Goal: Task Accomplishment & Management: Use online tool/utility

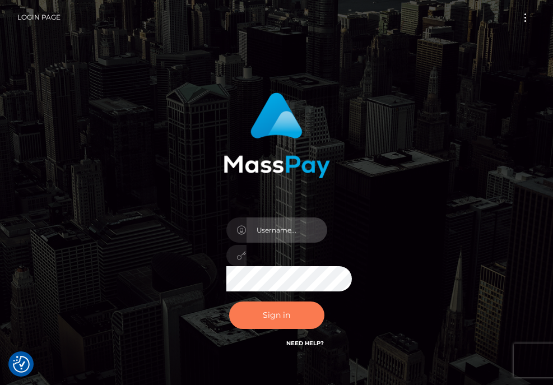
type input "aluasupport"
click at [286, 316] on button "Sign in" at bounding box center [276, 315] width 95 height 27
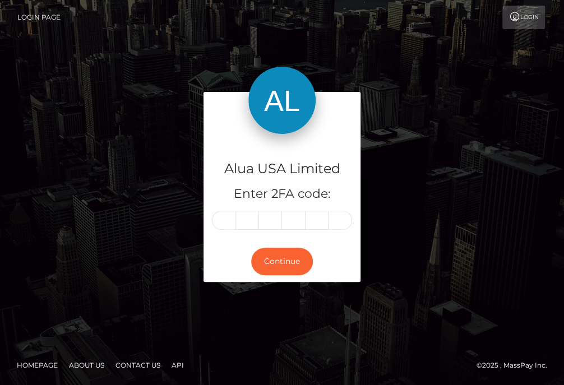
click at [228, 231] on div "Alua USA Limited Enter 2FA code:" at bounding box center [282, 188] width 157 height 108
click at [228, 221] on input "text" at bounding box center [224, 220] width 24 height 19
type input "9"
type input "1"
type input "0"
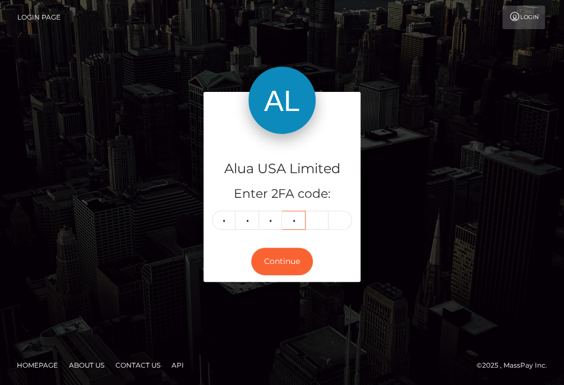
type input "9"
type input "0"
type input "8"
type input "3"
type input "1"
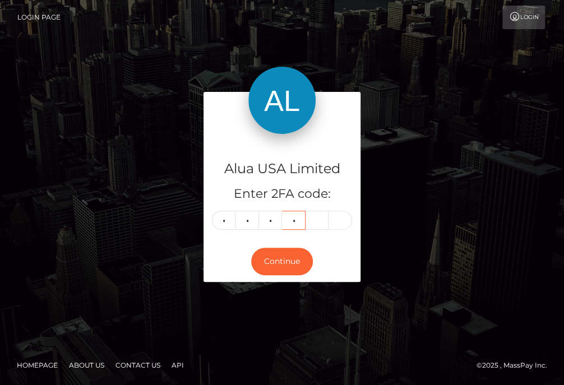
type input "7"
type input "1"
type input "9"
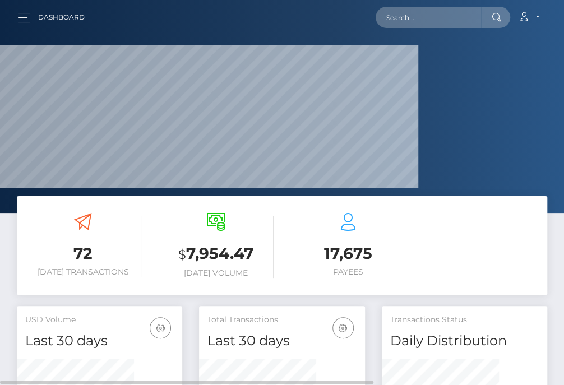
scroll to position [218, 117]
click at [449, 19] on input "text" at bounding box center [428, 17] width 105 height 21
paste input "6077cf80f6b79a794266c109"
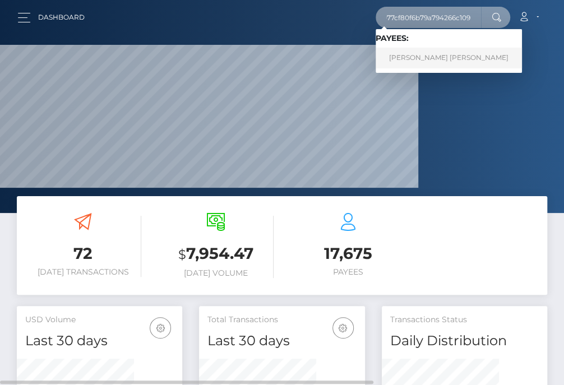
type input "6077cf80f6b79a794266c109"
click at [464, 55] on link "Marylou Patricia Anthonette Rabang" at bounding box center [449, 58] width 146 height 21
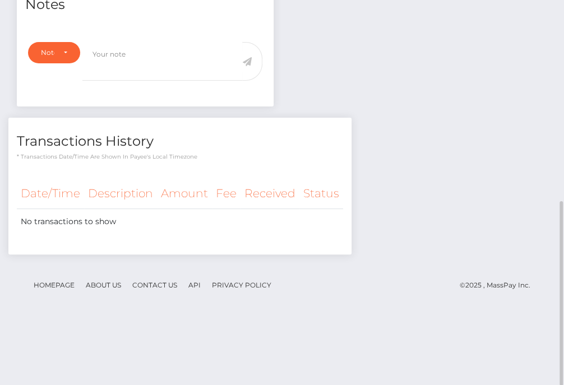
scroll to position [280, 0]
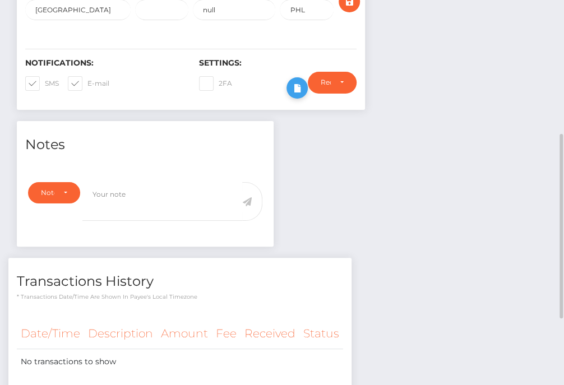
click at [304, 95] on icon at bounding box center [296, 88] width 13 height 14
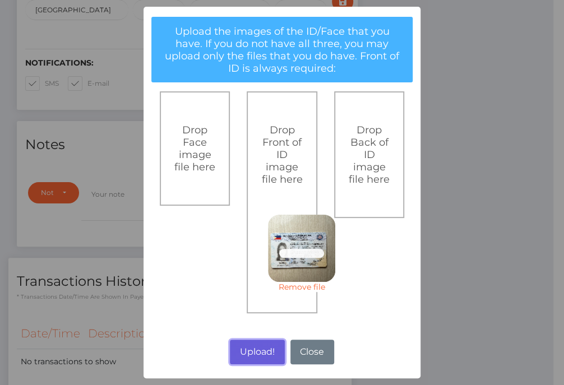
click at [257, 355] on button "Upload!" at bounding box center [257, 352] width 54 height 25
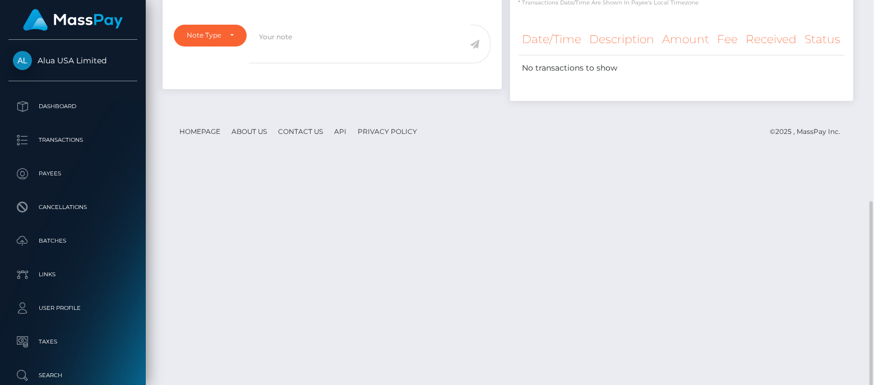
scroll to position [0, 0]
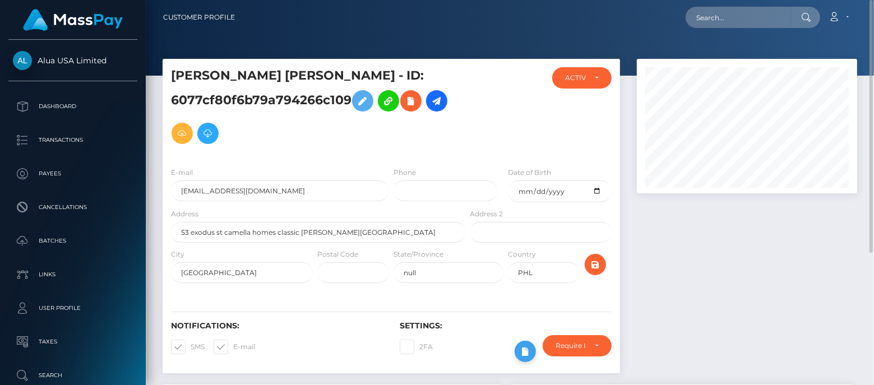
click at [526, 351] on icon at bounding box center [525, 352] width 13 height 14
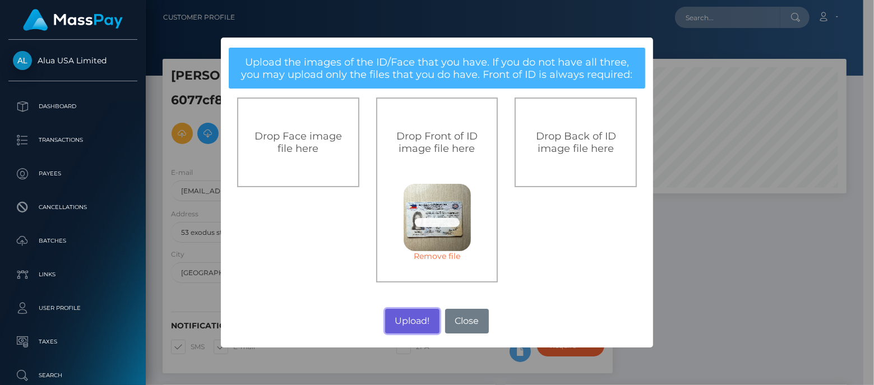
click at [414, 318] on button "Upload!" at bounding box center [412, 321] width 54 height 25
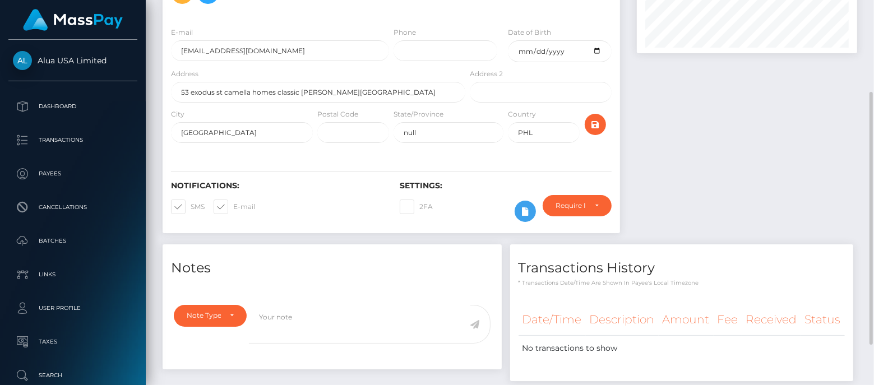
scroll to position [202, 0]
